Goal: Task Accomplishment & Management: Complete application form

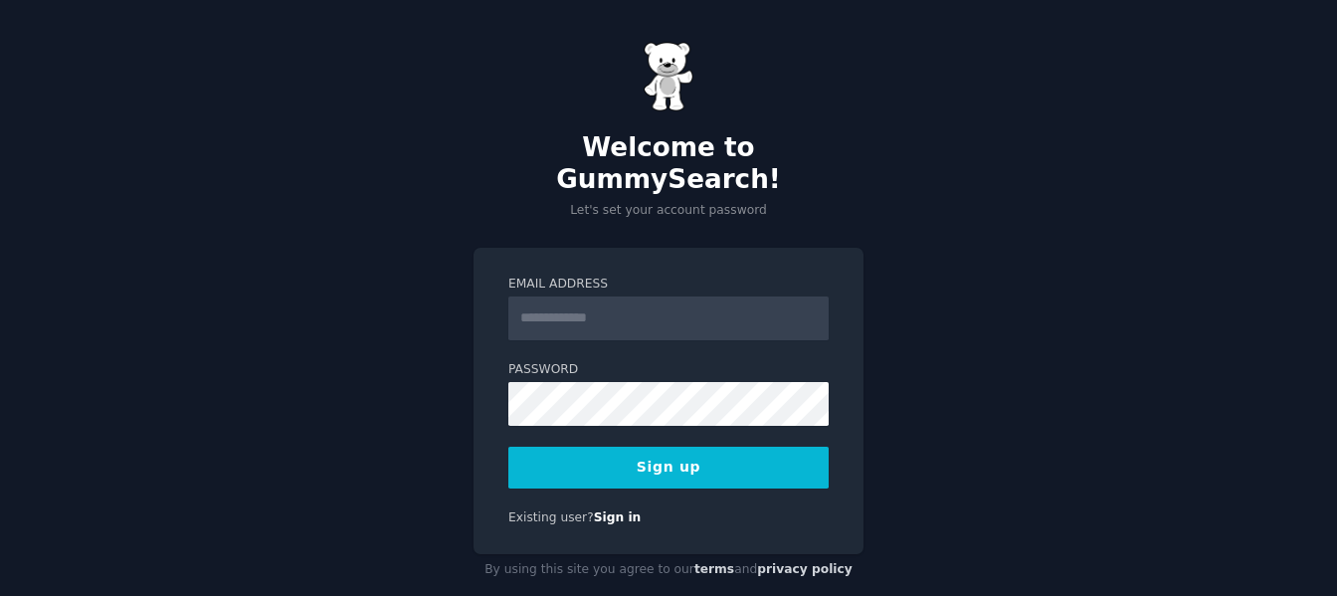
drag, startPoint x: 0, startPoint y: 0, endPoint x: 578, endPoint y: 289, distance: 646.2
click at [578, 296] on input "Email Address" at bounding box center [668, 318] width 320 height 44
click at [379, 314] on div "Welcome to GummySearch! Let's set your account password Email Address Password …" at bounding box center [668, 313] width 1337 height 627
click at [685, 296] on input "Email Address" at bounding box center [668, 318] width 320 height 44
type input "**********"
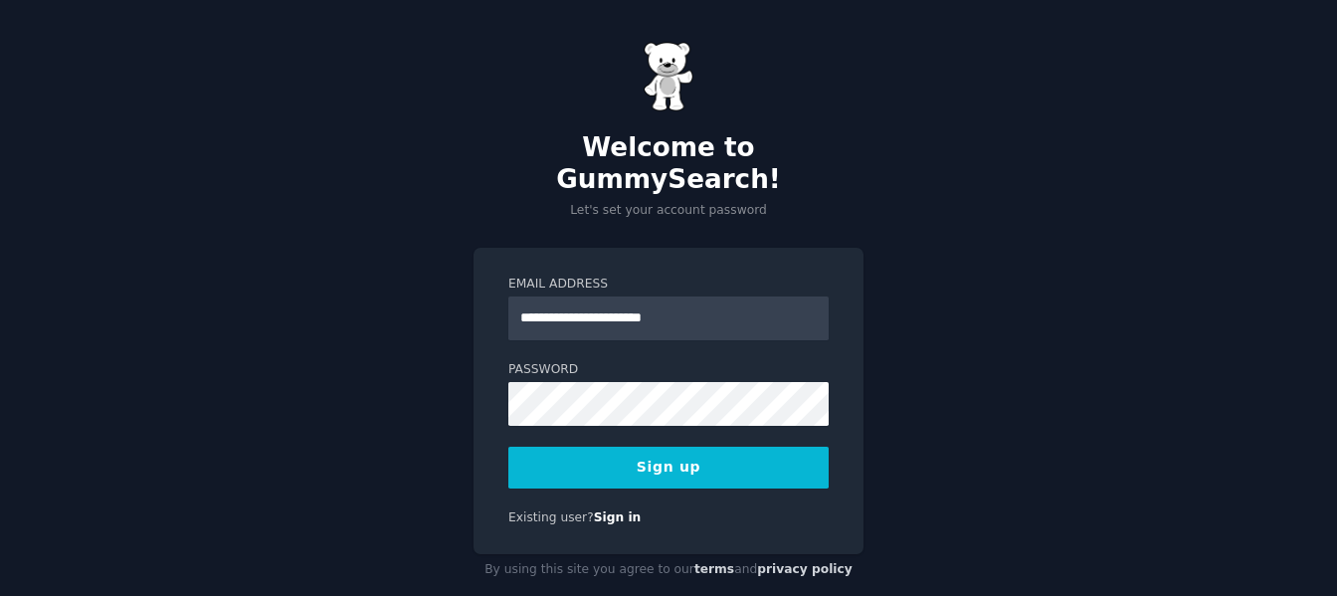
click at [661, 447] on button "Sign up" at bounding box center [668, 468] width 320 height 42
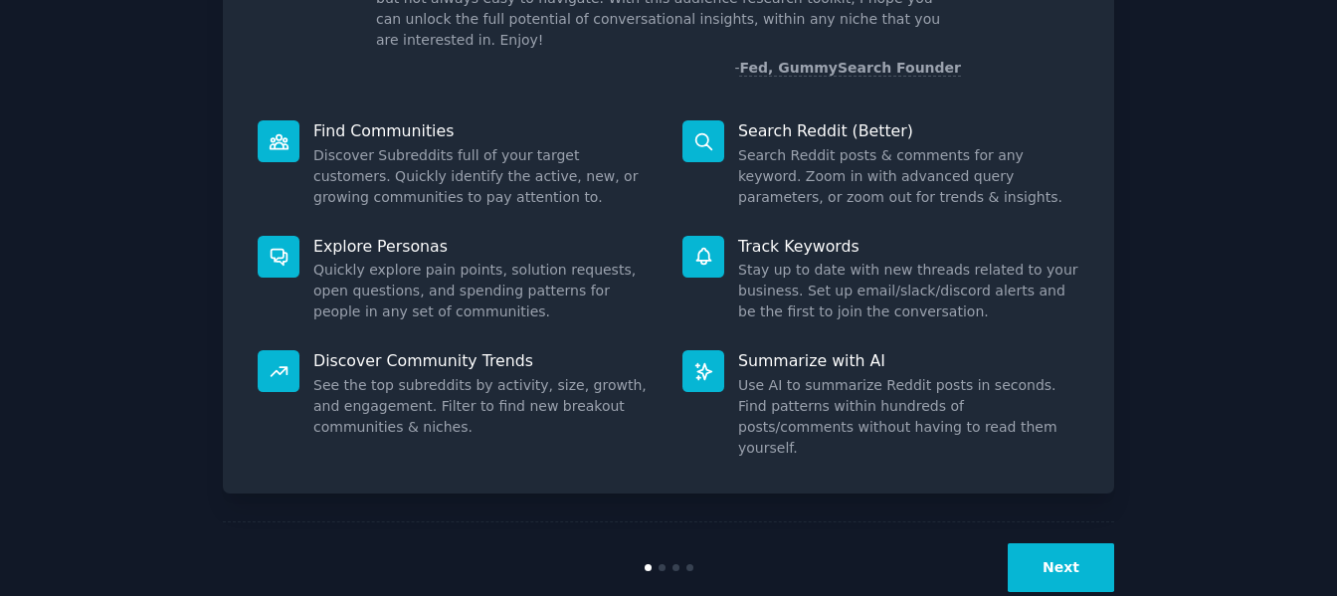
scroll to position [183, 0]
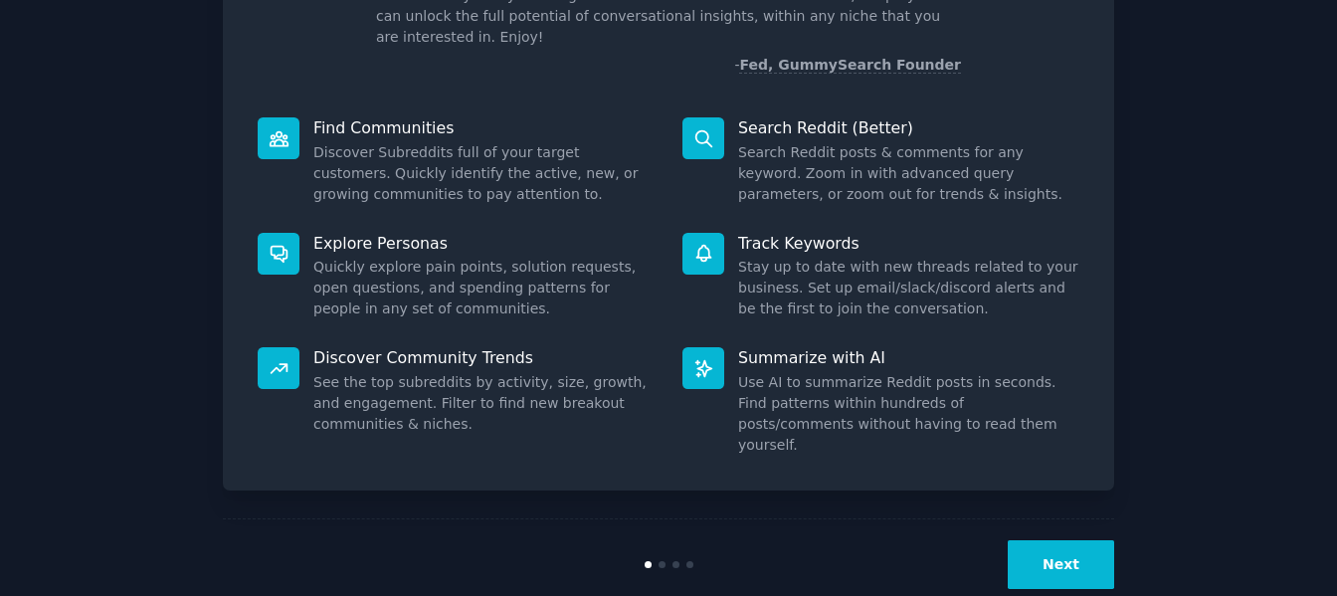
click at [1035, 540] on button "Next" at bounding box center [1060, 564] width 106 height 49
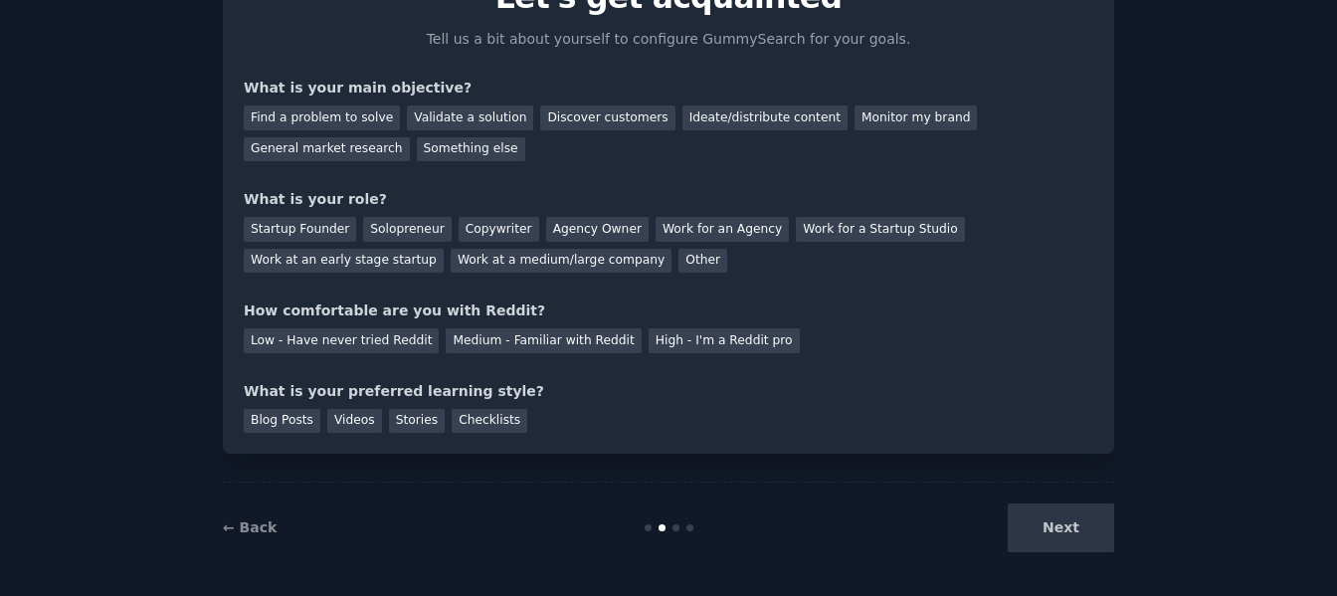
scroll to position [116, 0]
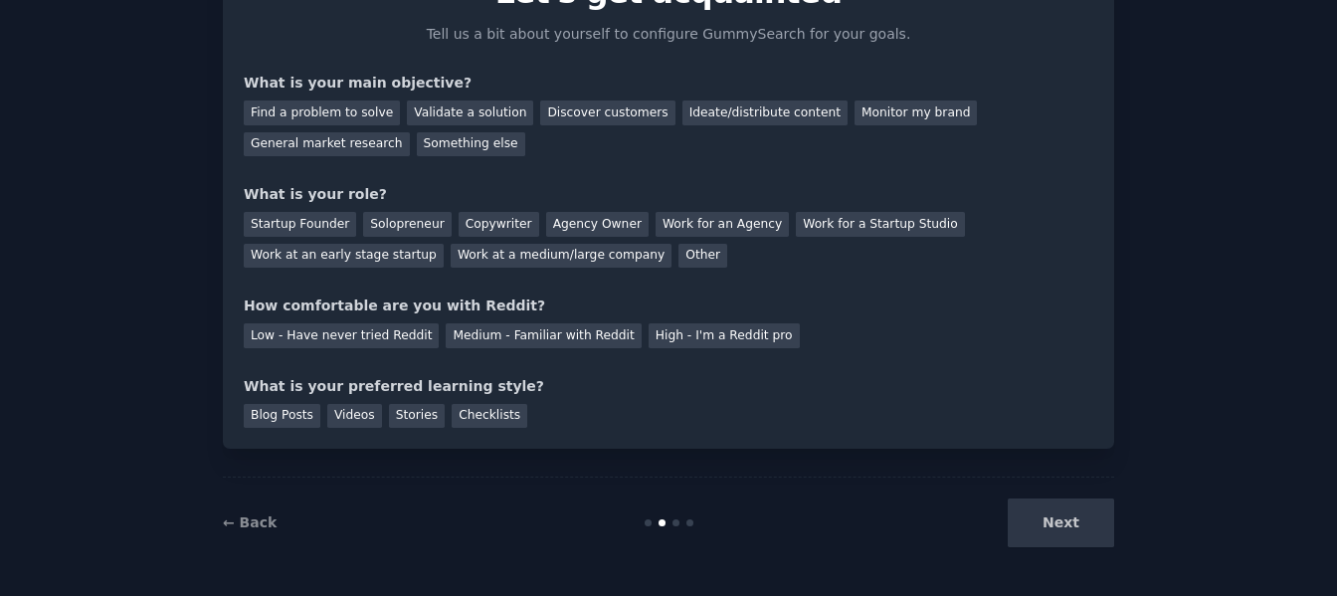
click at [1031, 501] on div "Next" at bounding box center [964, 522] width 297 height 49
click at [682, 111] on div "Ideate/distribute content" at bounding box center [764, 112] width 165 height 25
click at [571, 226] on div "Agency Owner" at bounding box center [597, 224] width 102 height 25
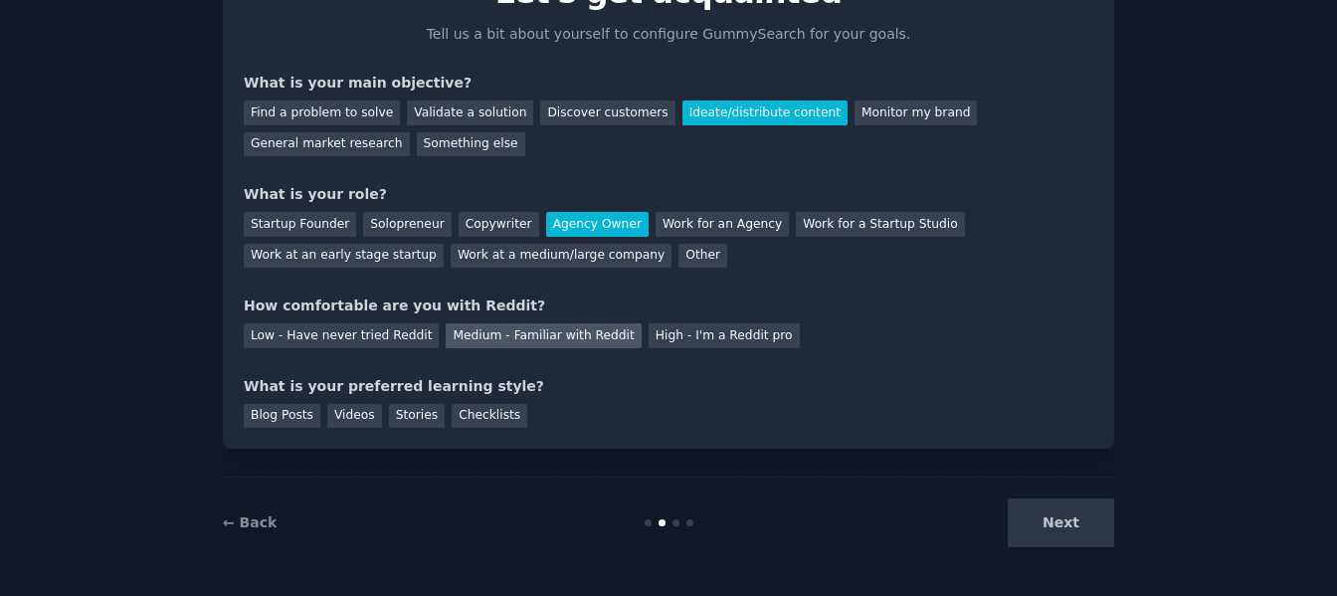
click at [514, 340] on div "Medium - Familiar with Reddit" at bounding box center [543, 335] width 195 height 25
click at [352, 420] on div "Videos" at bounding box center [354, 416] width 55 height 25
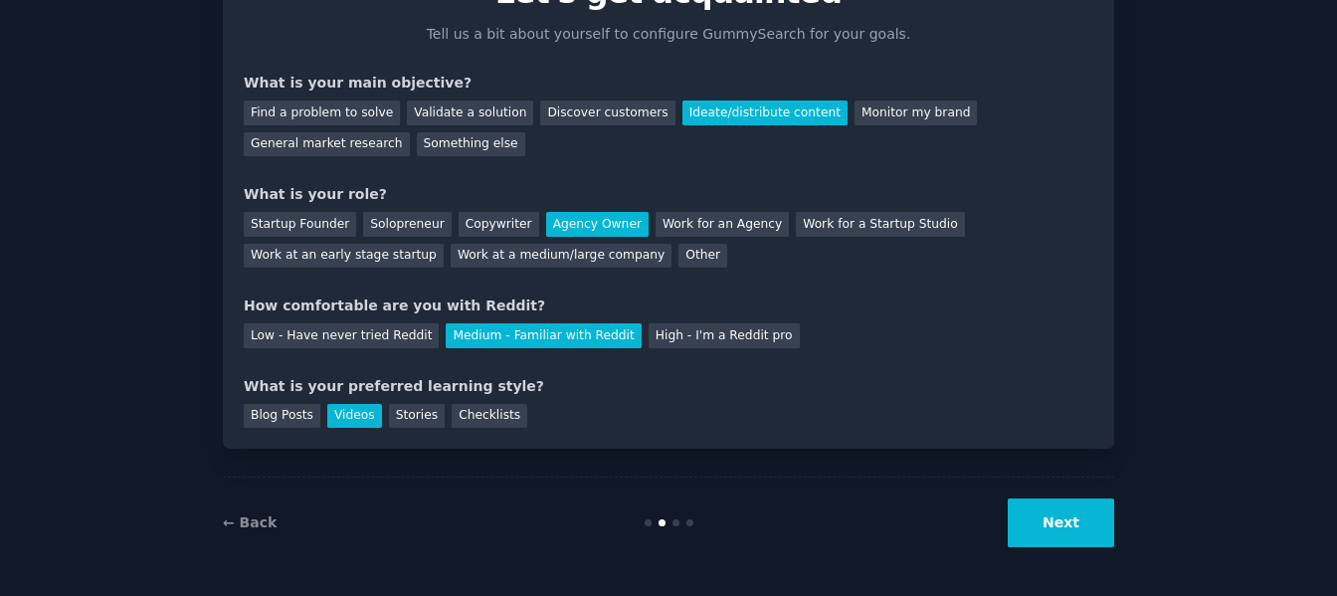
click at [1059, 516] on button "Next" at bounding box center [1060, 522] width 106 height 49
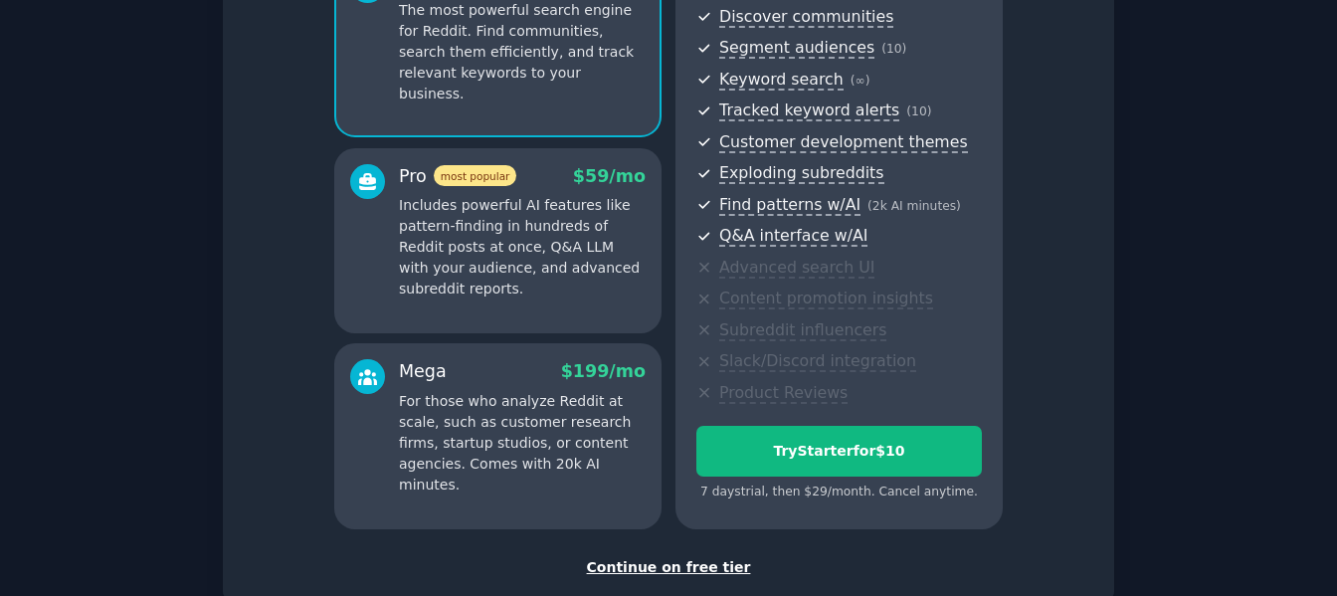
scroll to position [348, 0]
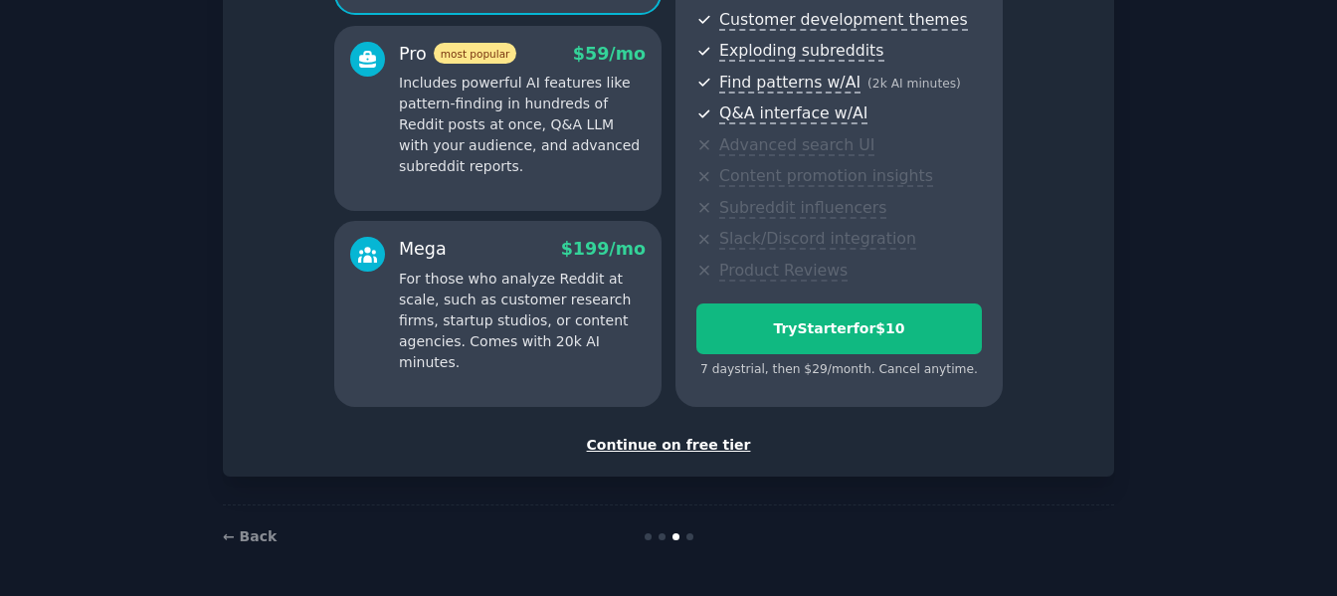
click at [662, 445] on div "Continue on free tier" at bounding box center [668, 445] width 849 height 21
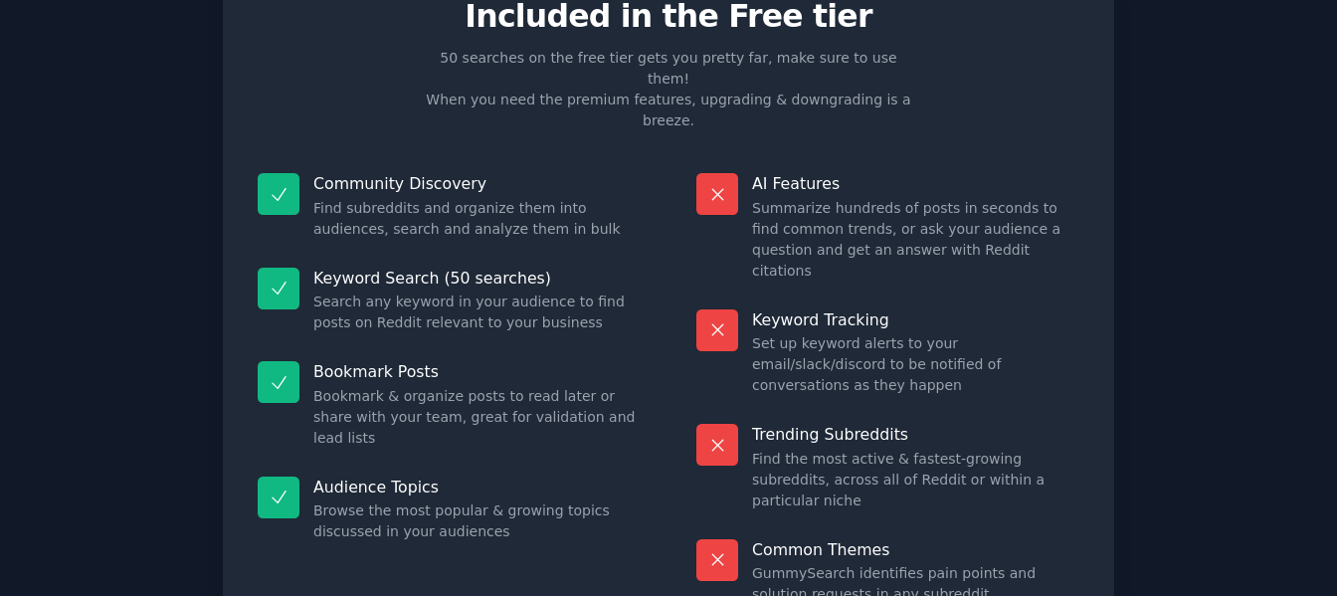
scroll to position [179, 0]
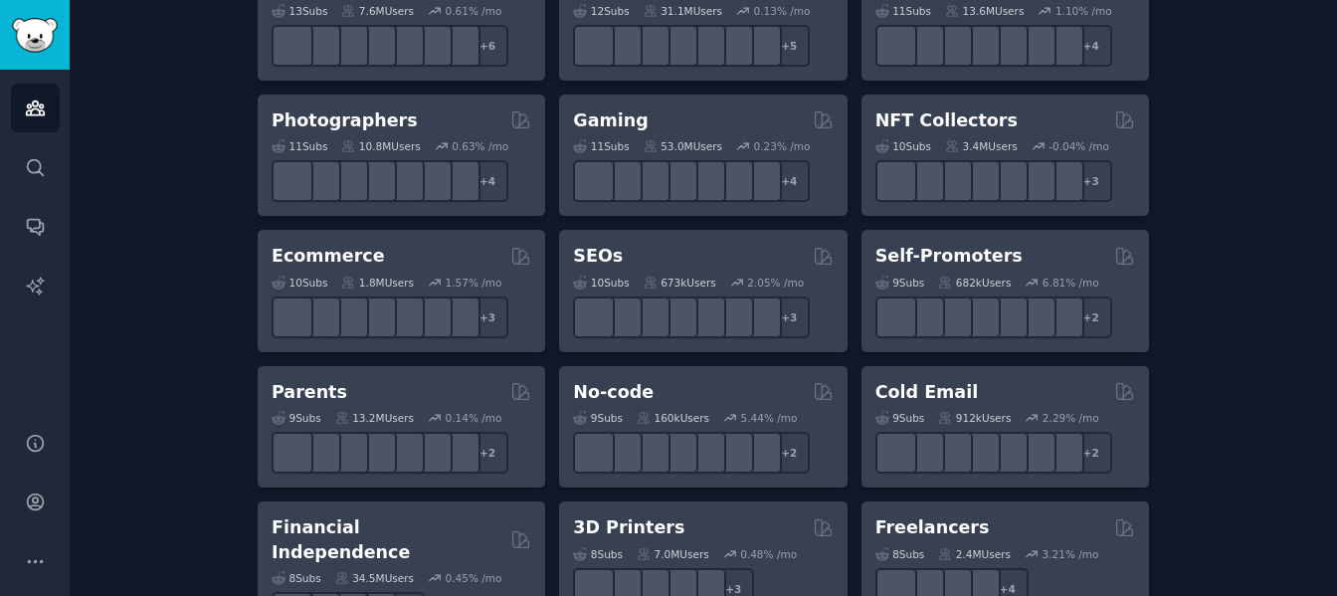
scroll to position [895, 0]
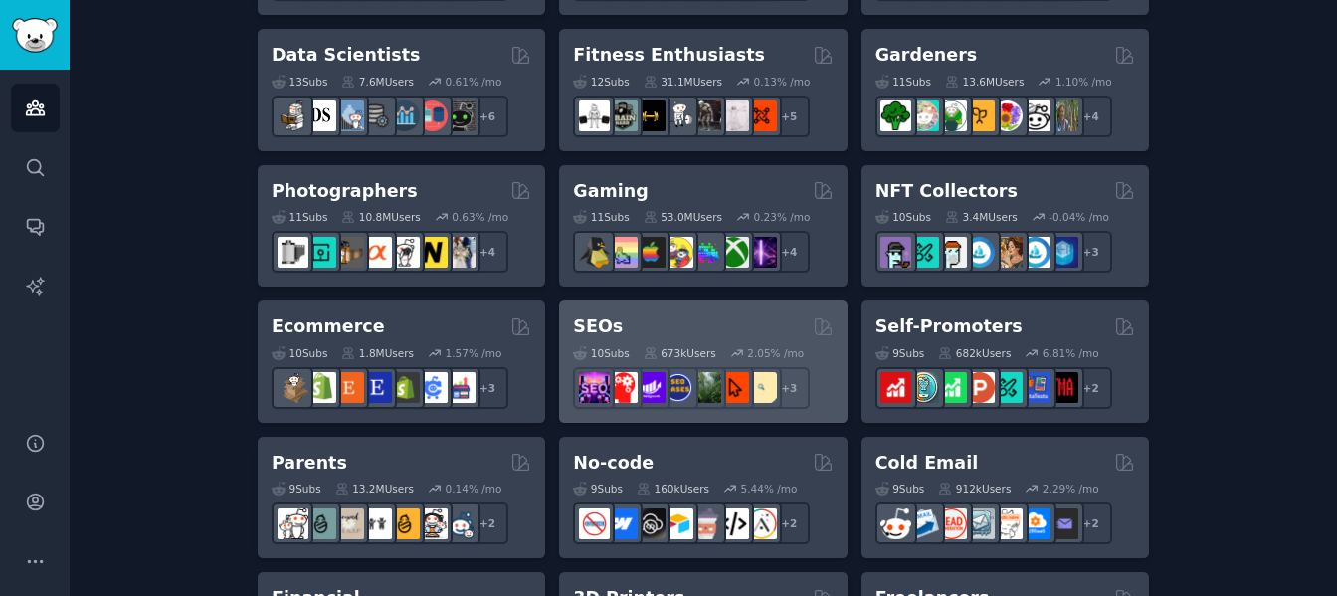
click at [717, 329] on div "SEOs" at bounding box center [703, 326] width 260 height 25
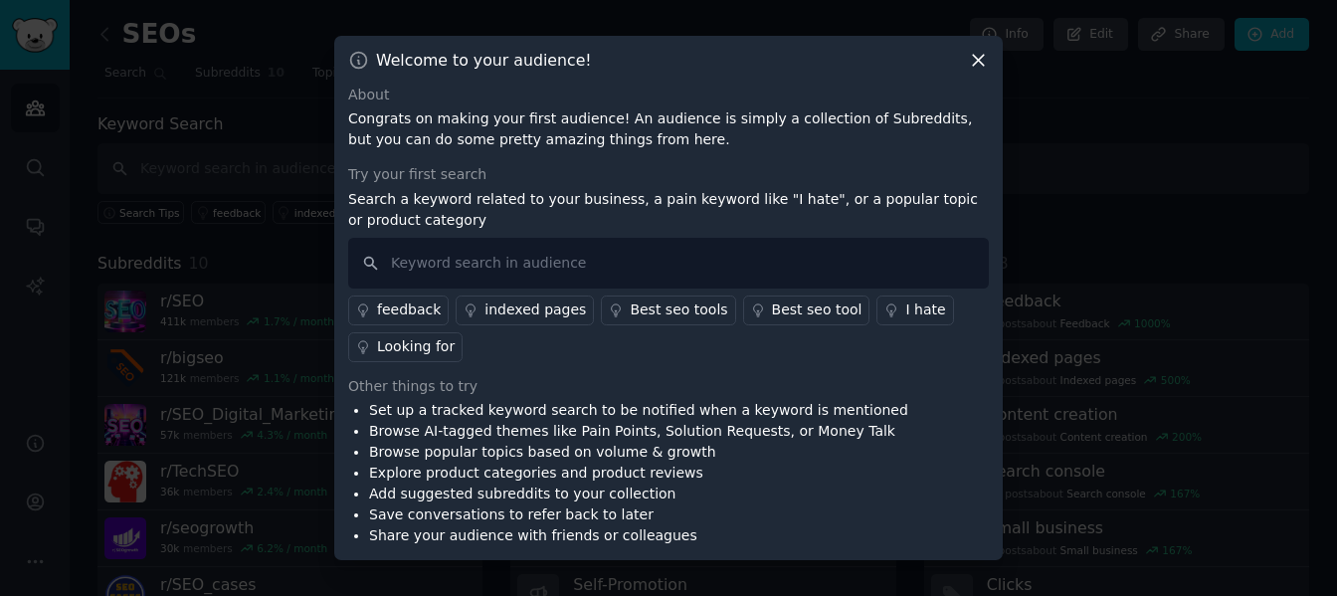
click at [985, 67] on icon at bounding box center [978, 60] width 21 height 21
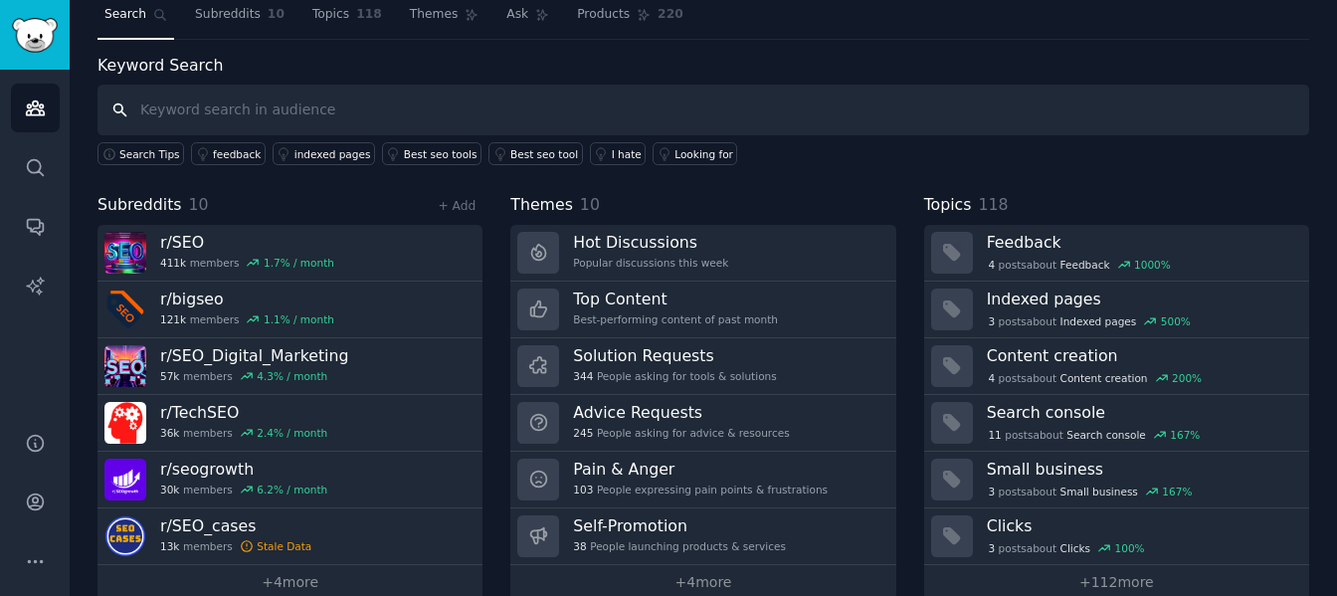
scroll to position [90, 0]
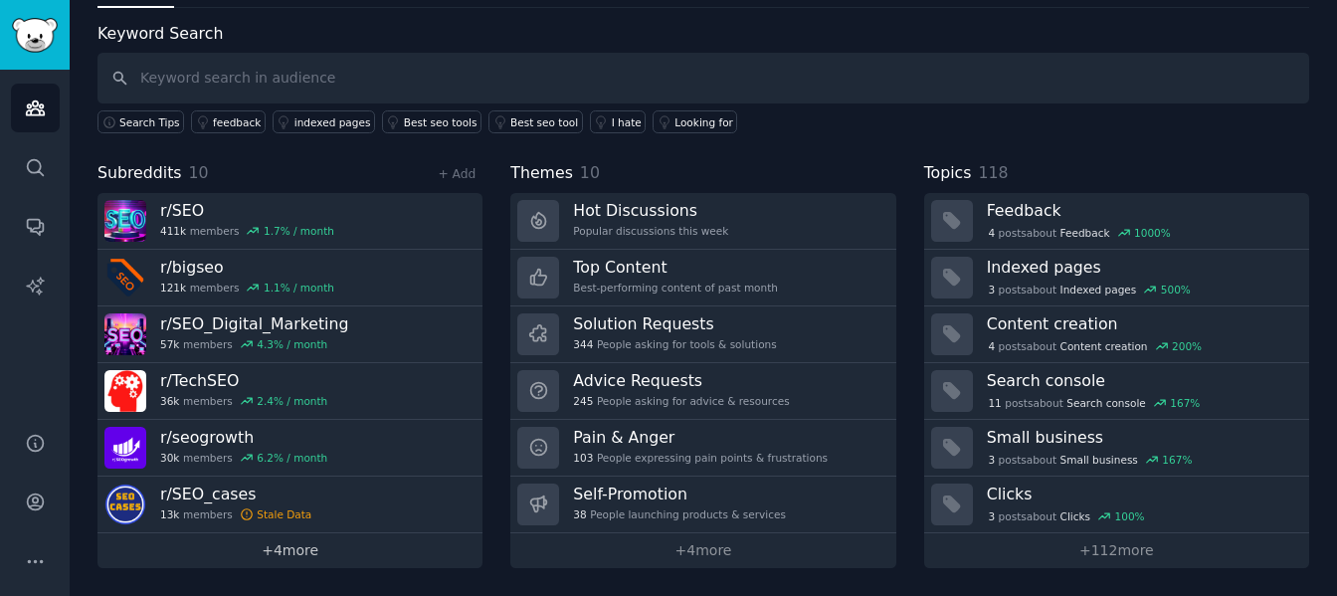
click at [309, 553] on link "+ 4 more" at bounding box center [289, 550] width 385 height 35
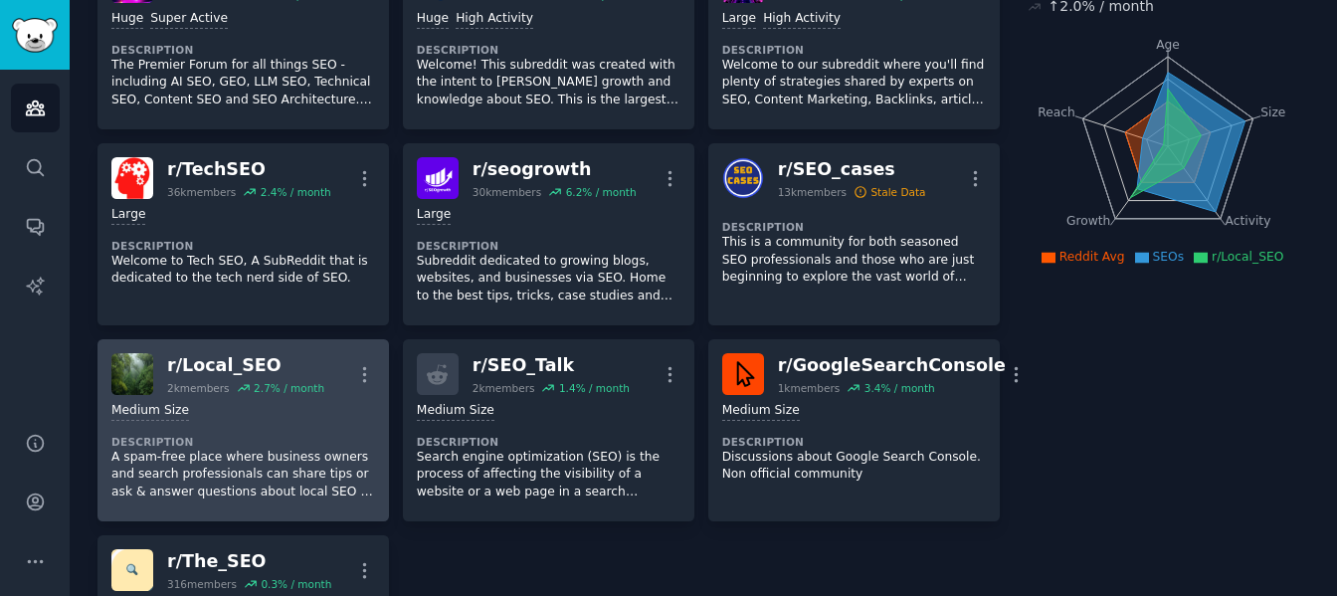
scroll to position [208, 0]
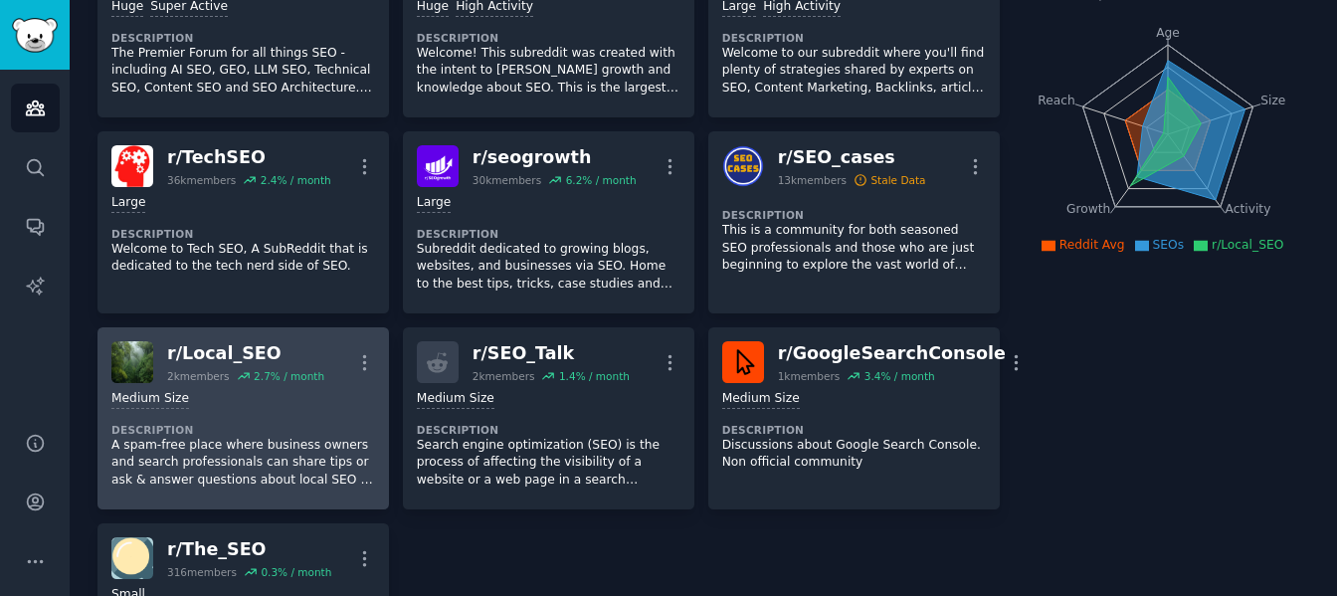
click at [304, 420] on div "Medium Size Description A spam-free place where business owners and search prof…" at bounding box center [243, 439] width 264 height 112
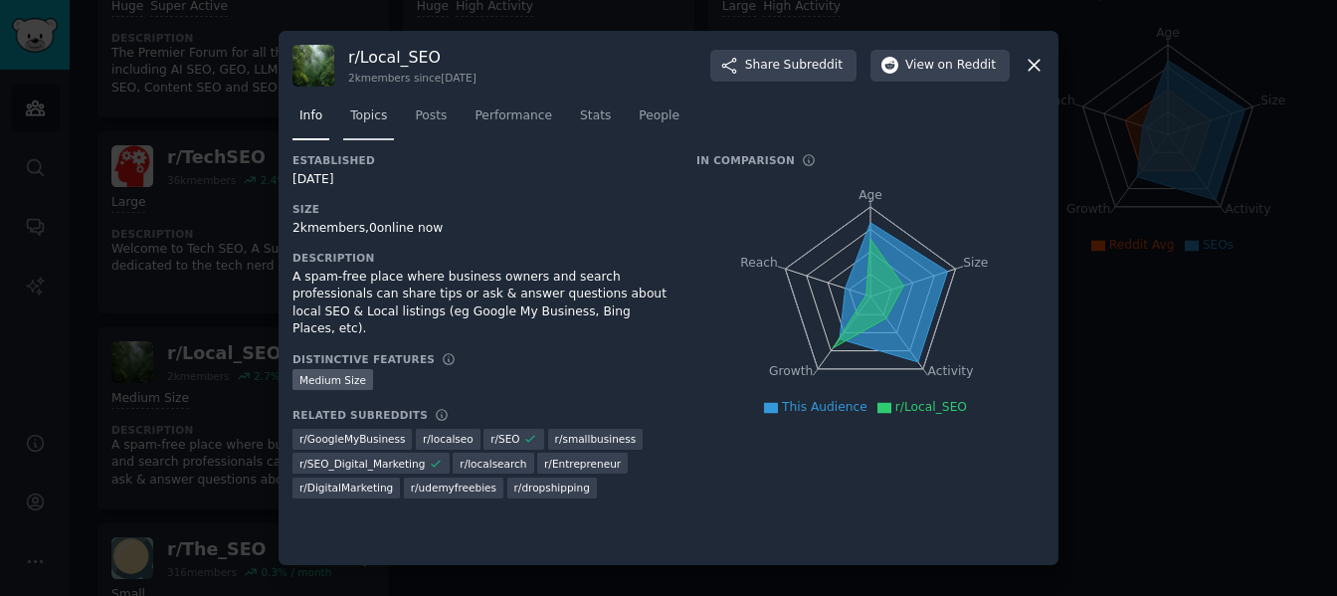
click at [365, 105] on link "Topics" at bounding box center [368, 120] width 51 height 41
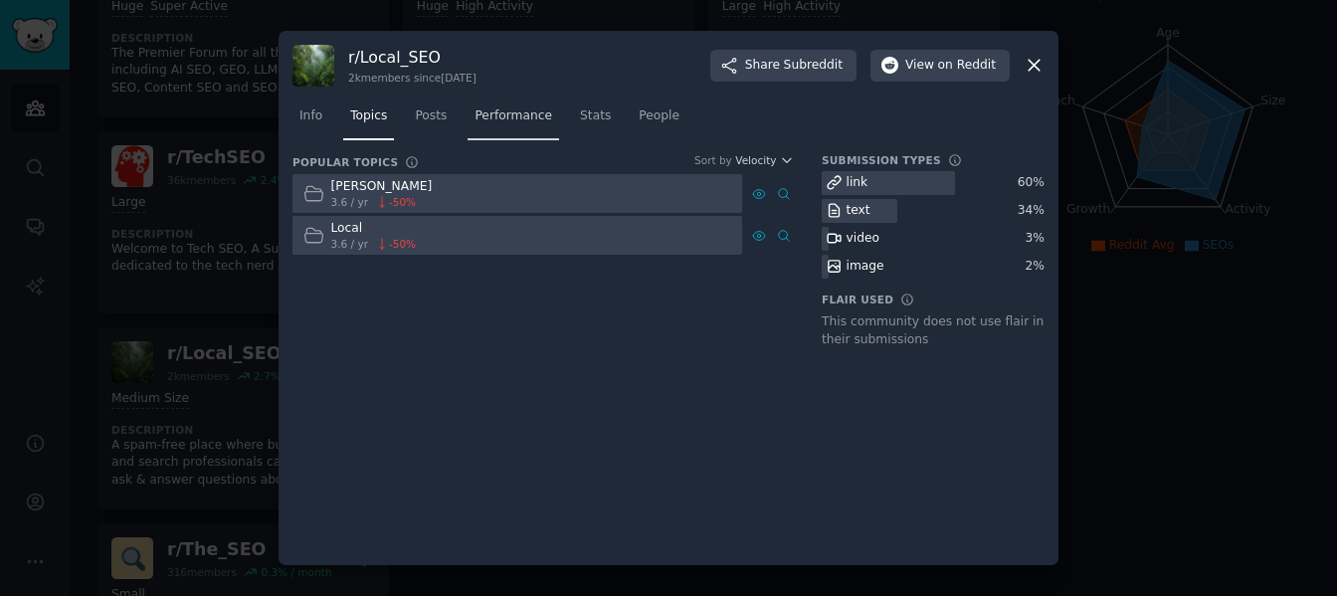
click at [482, 116] on span "Performance" at bounding box center [513, 116] width 78 height 18
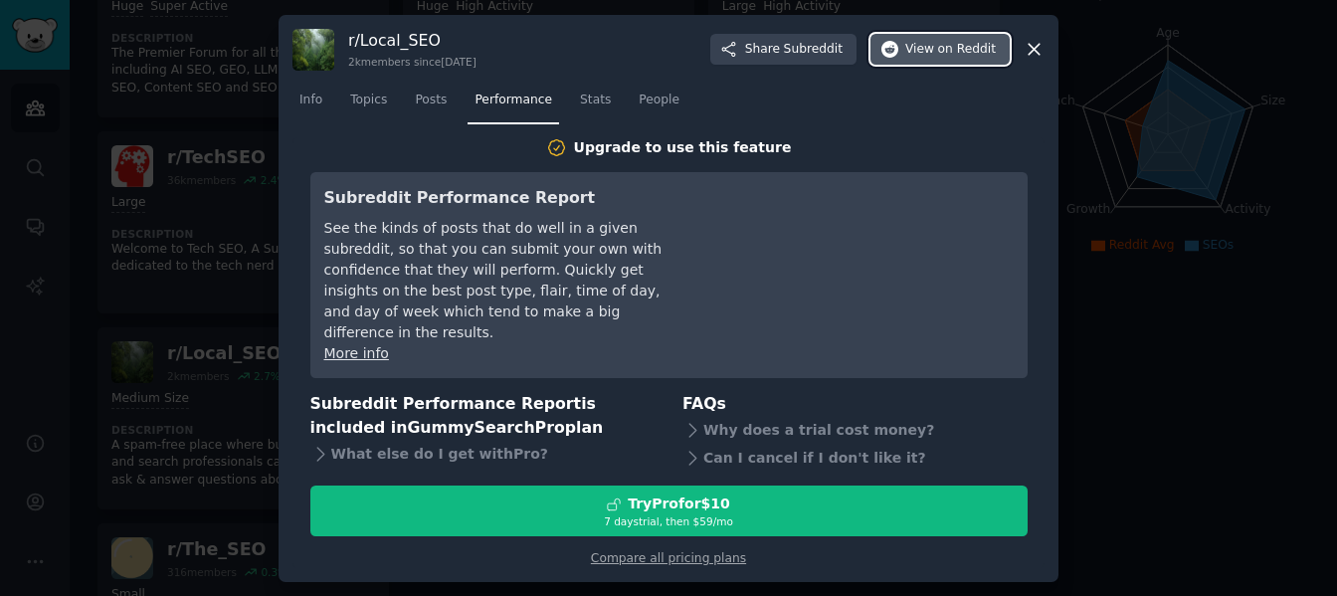
click at [931, 59] on span "View on Reddit" at bounding box center [950, 50] width 90 height 18
click at [1031, 60] on icon at bounding box center [1033, 49] width 21 height 21
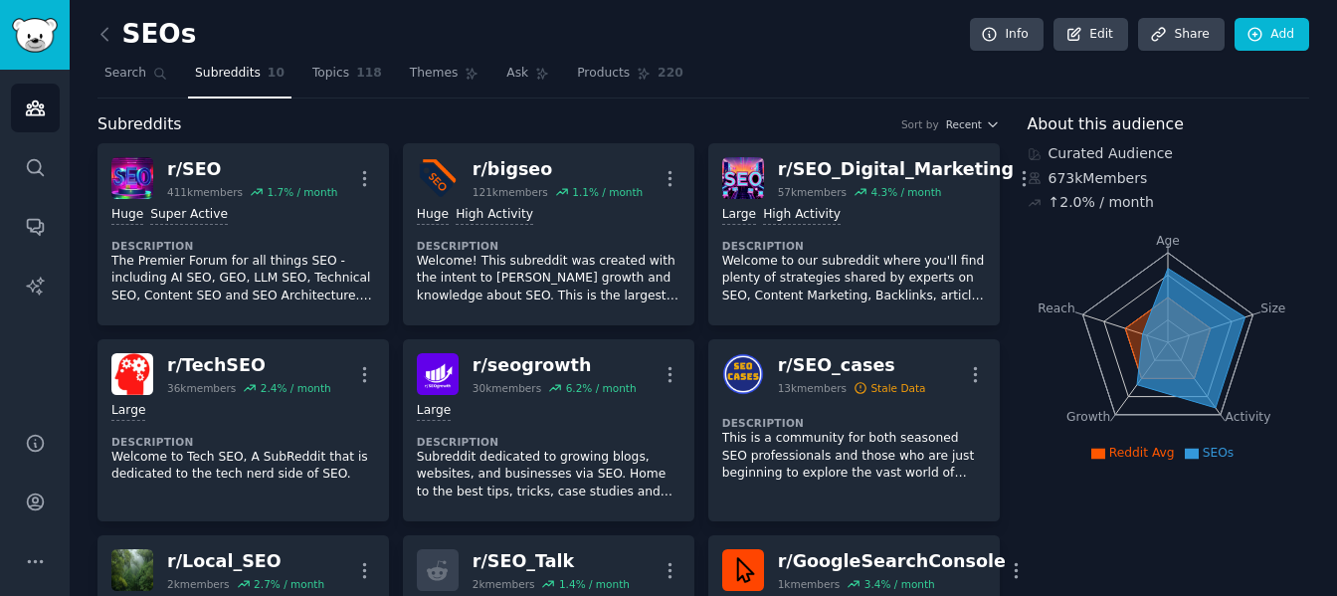
click at [116, 41] on link at bounding box center [109, 35] width 25 height 32
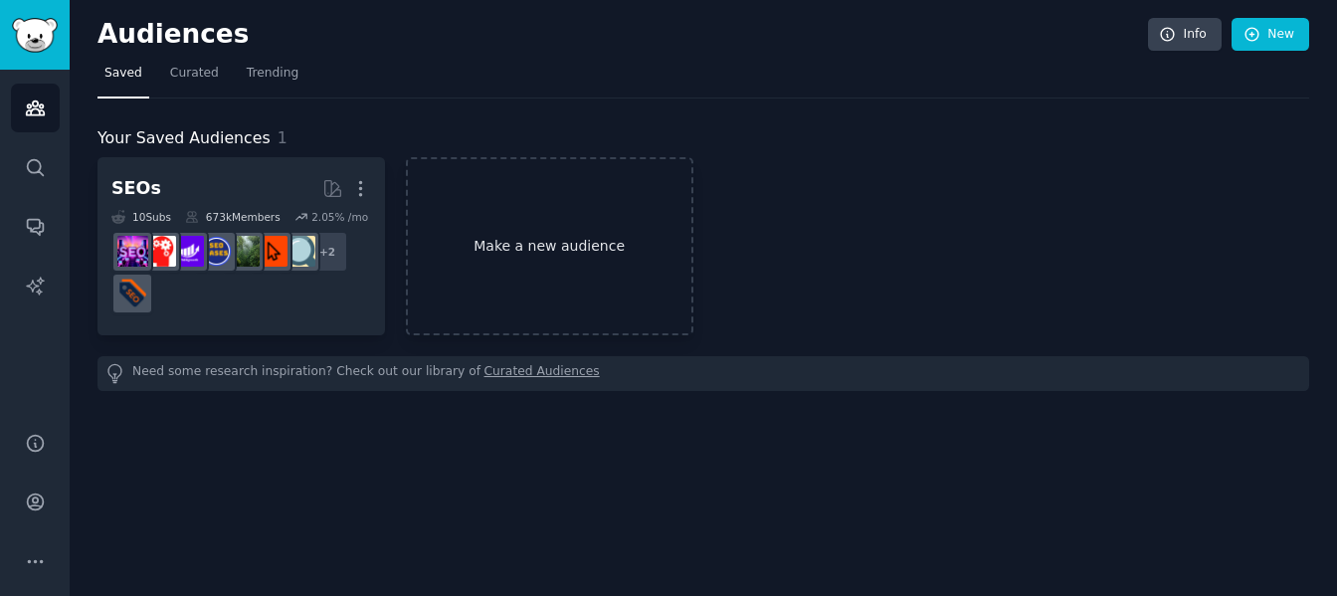
click at [601, 272] on link "Make a new audience" at bounding box center [549, 246] width 287 height 178
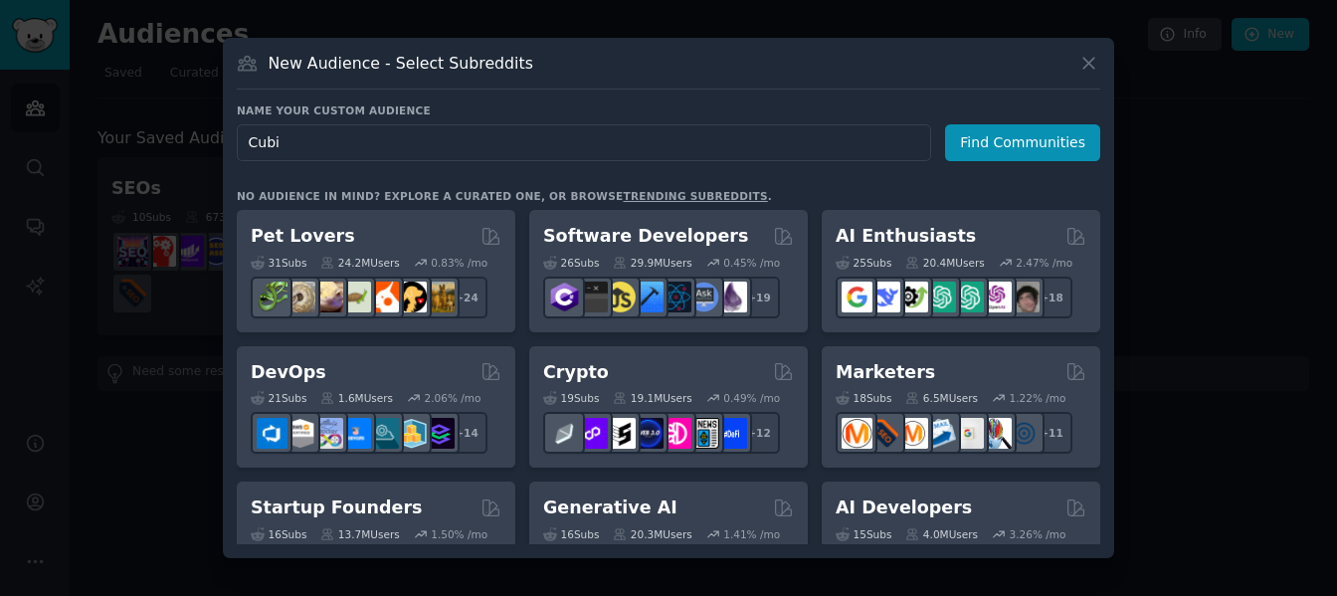
type input "Cubix"
click button "Find Communities" at bounding box center [1022, 142] width 155 height 37
